Goal: Navigation & Orientation: Find specific page/section

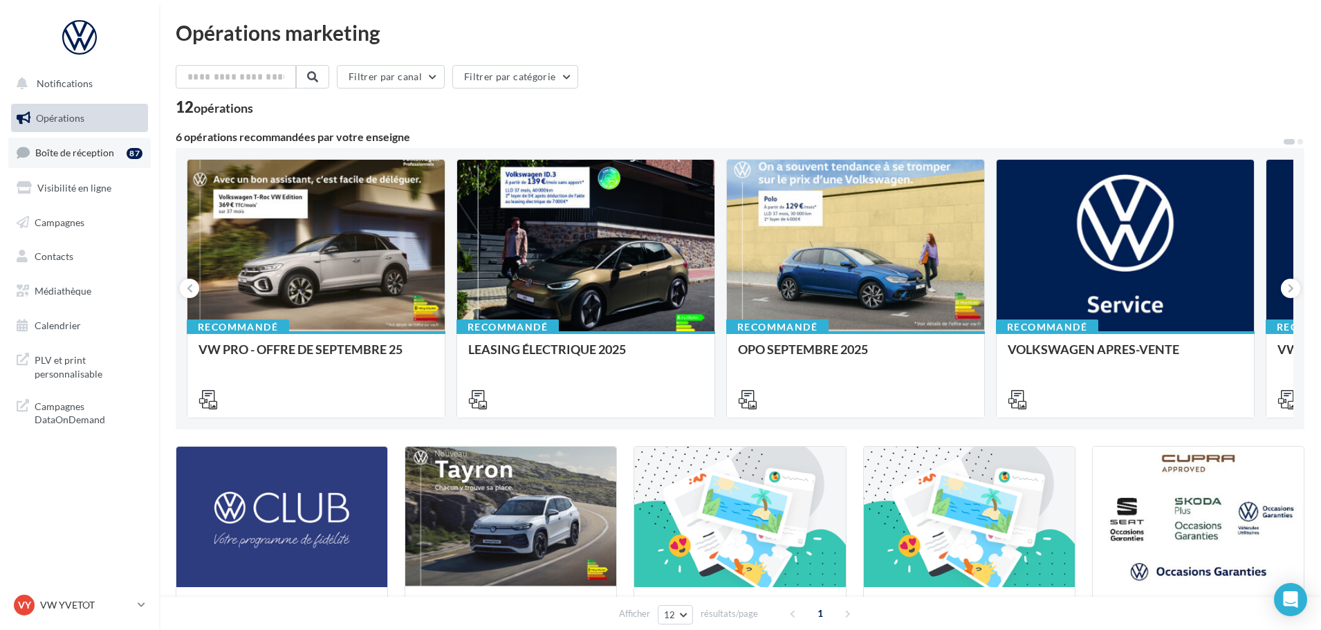
click at [102, 157] on span "Boîte de réception" at bounding box center [74, 153] width 79 height 12
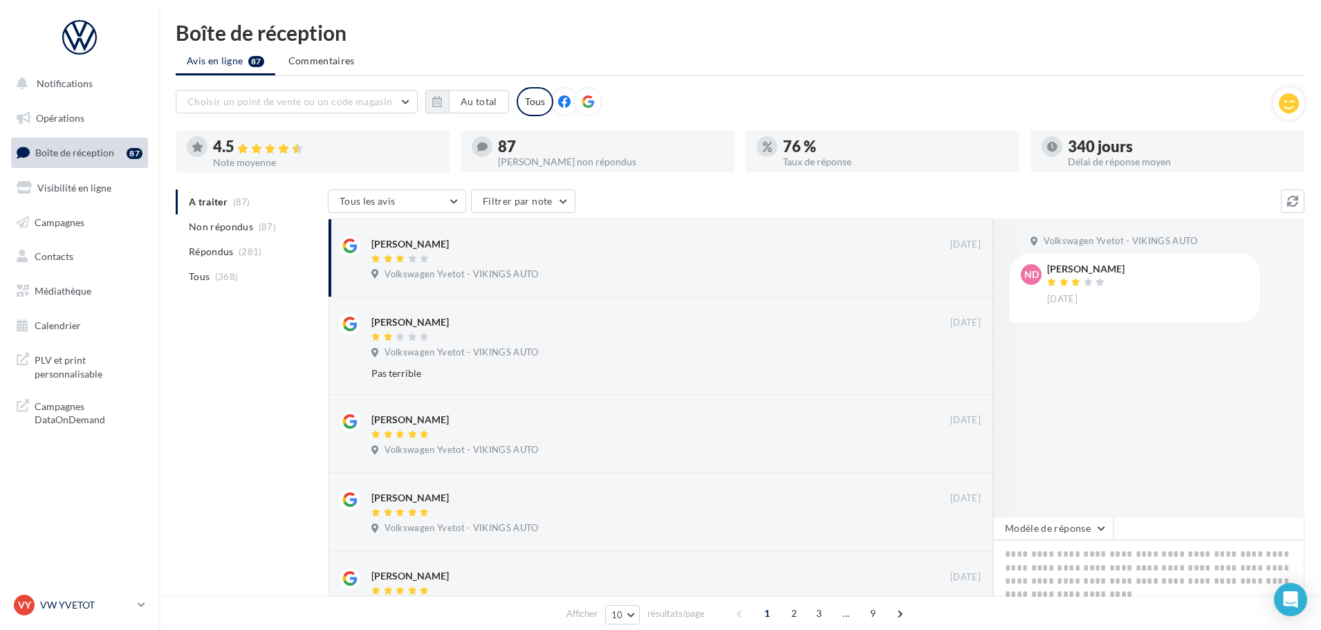
click at [95, 612] on div "VY VW YVETOT vw-yve-vau" at bounding box center [73, 605] width 118 height 21
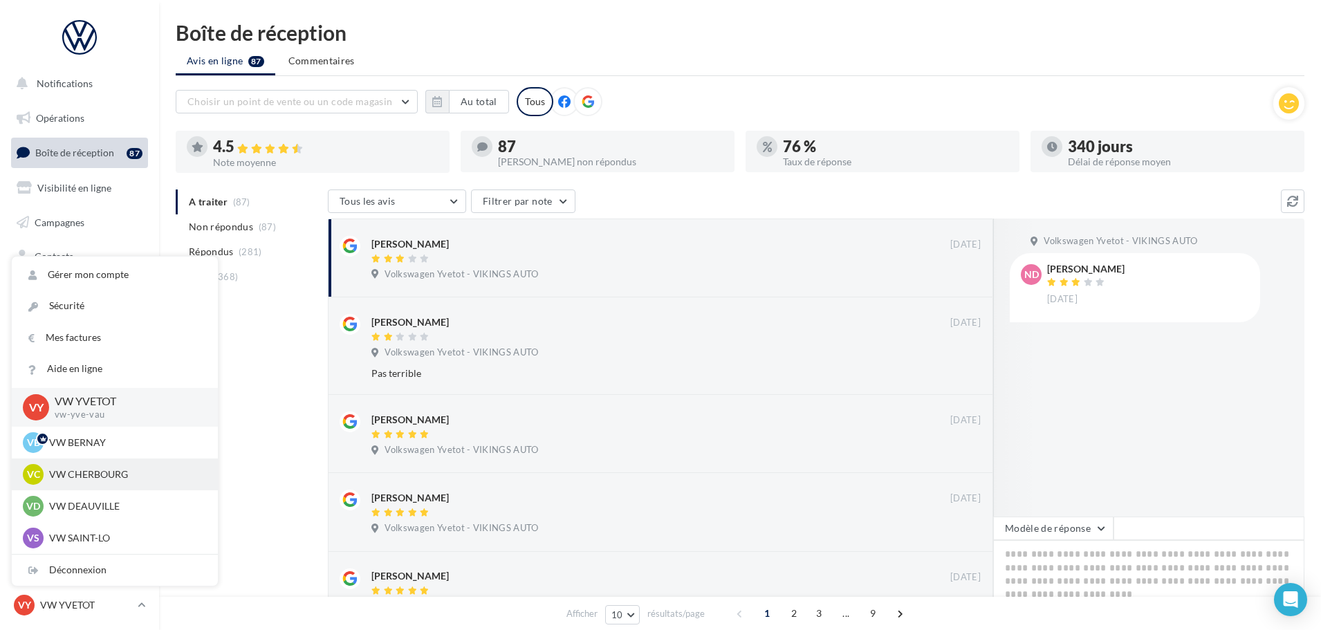
click at [93, 472] on p "VW CHERBOURG" at bounding box center [125, 475] width 152 height 14
